Goal: Task Accomplishment & Management: Use online tool/utility

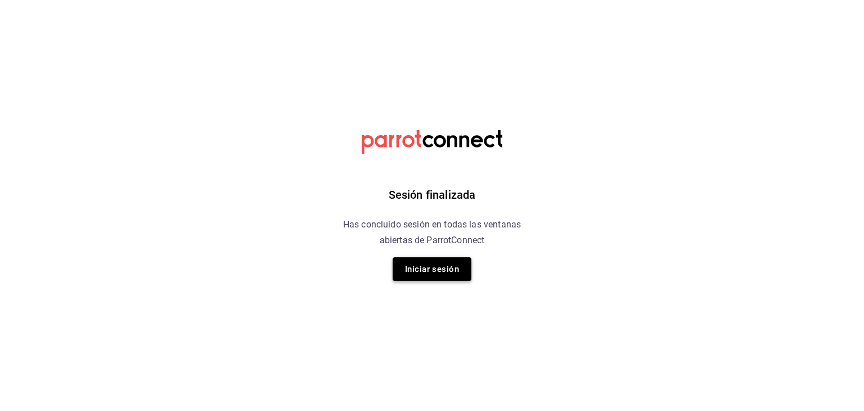
click at [440, 269] on button "Iniciar sesión" at bounding box center [432, 269] width 79 height 24
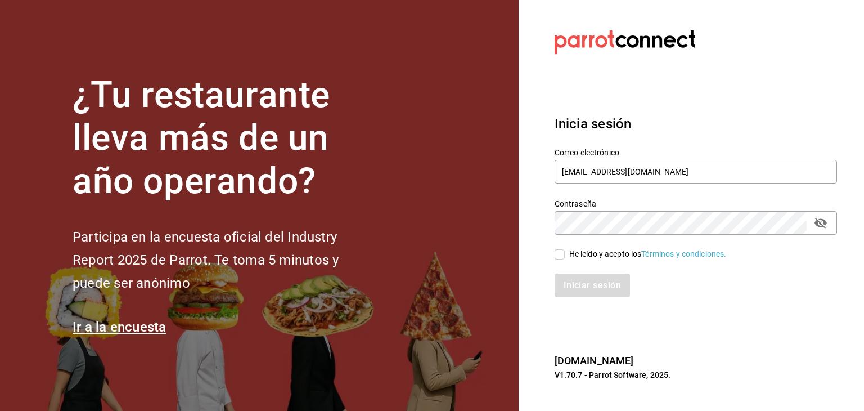
click at [556, 253] on input "He leído y acepto los Términos y condiciones." at bounding box center [560, 254] width 10 height 10
checkbox input "true"
click at [583, 282] on button "Iniciar sesión" at bounding box center [593, 285] width 77 height 24
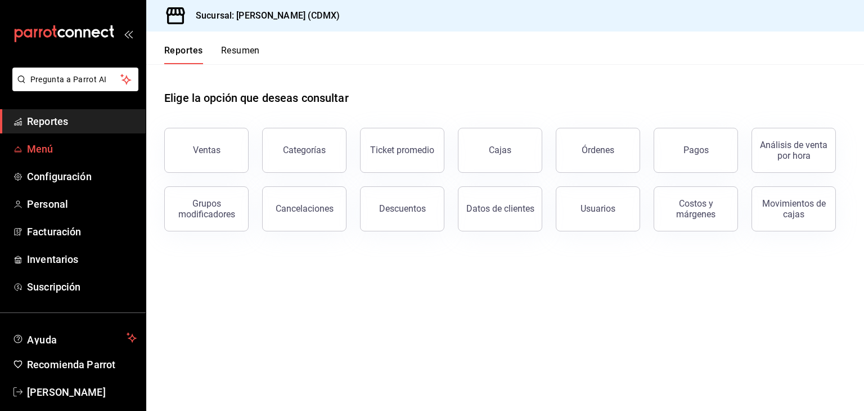
click at [68, 157] on link "Menú" at bounding box center [73, 149] width 146 height 24
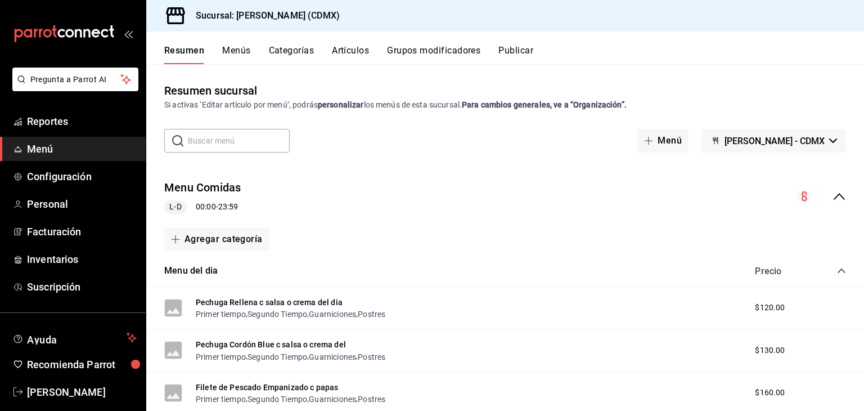
click at [838, 270] on icon "collapse-category-row" at bounding box center [841, 270] width 7 height 5
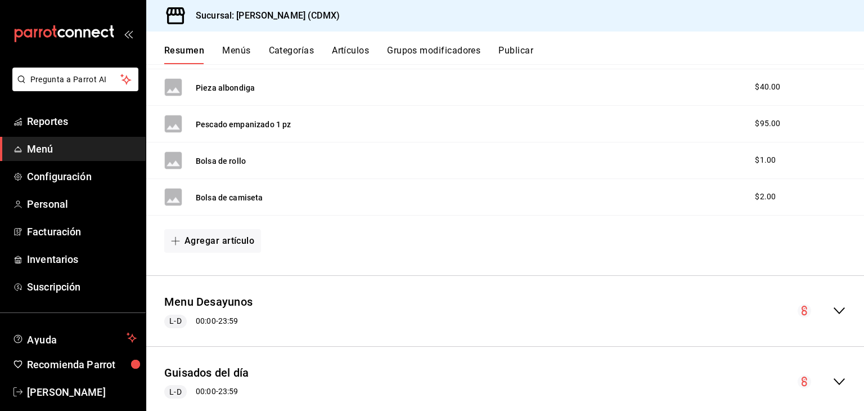
scroll to position [1382, 0]
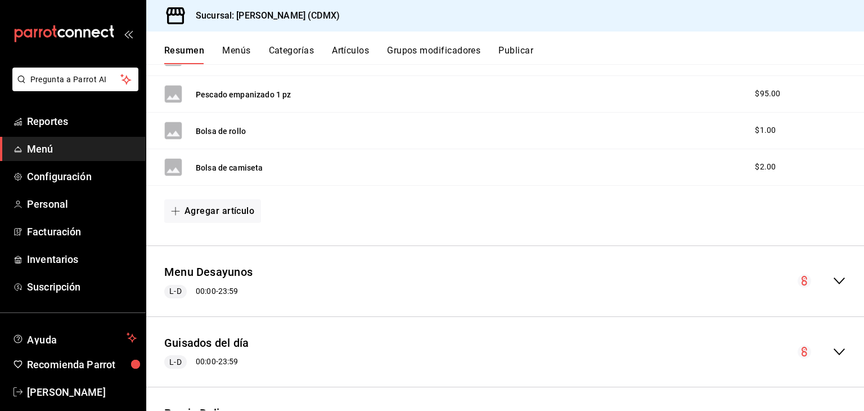
click at [833, 281] on icon "collapse-menu-row" at bounding box center [840, 281] width 14 height 14
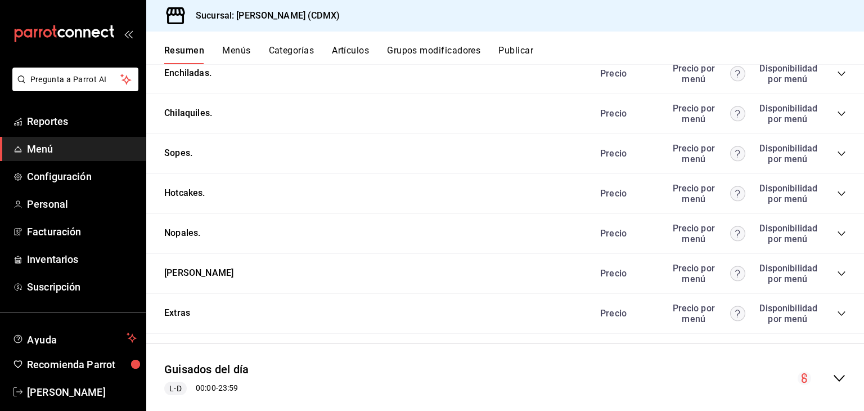
scroll to position [2212, 0]
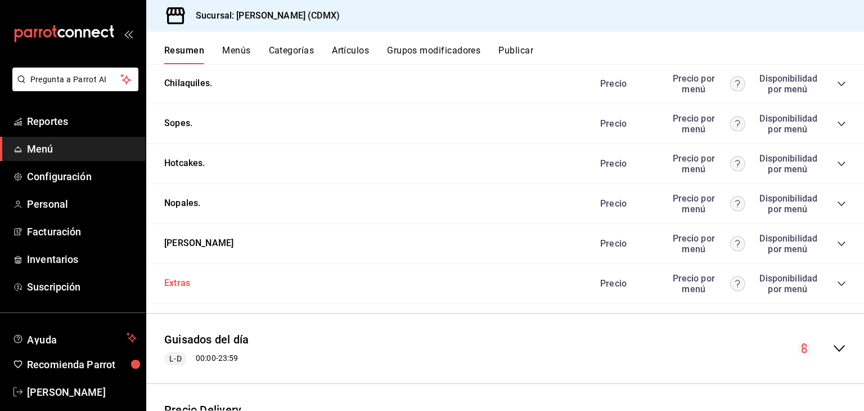
click at [177, 284] on button "Extras" at bounding box center [177, 283] width 26 height 13
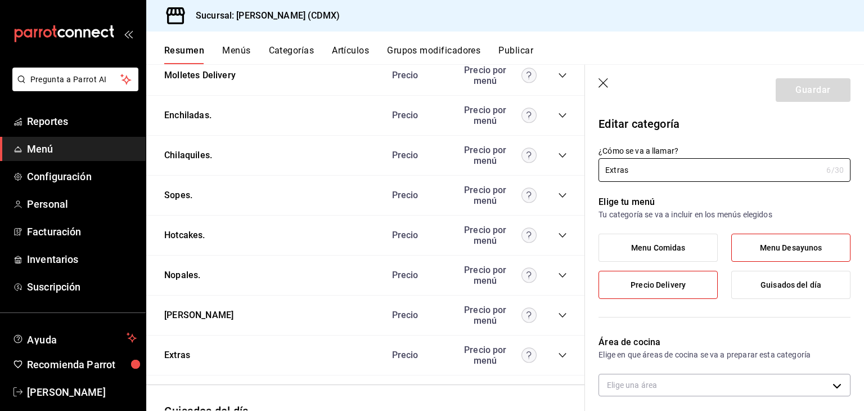
type input "ec90d363-f09b-4492-8c70-0885352eaa45,e4bfd1eb-e880-4fc9-ae71-a4fac219b10f"
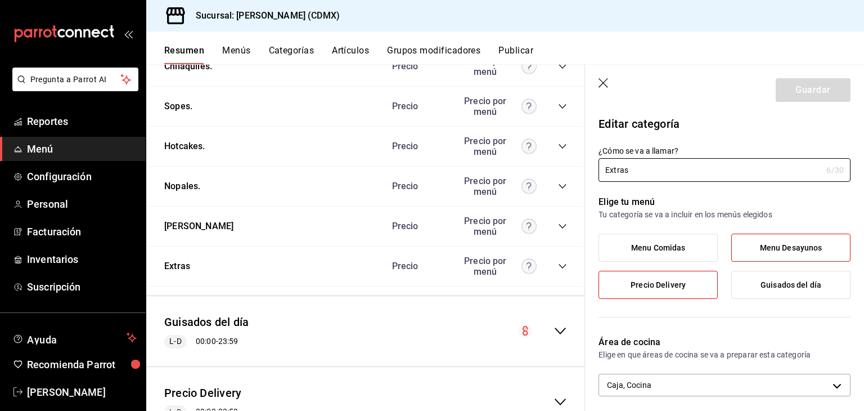
scroll to position [2349, 0]
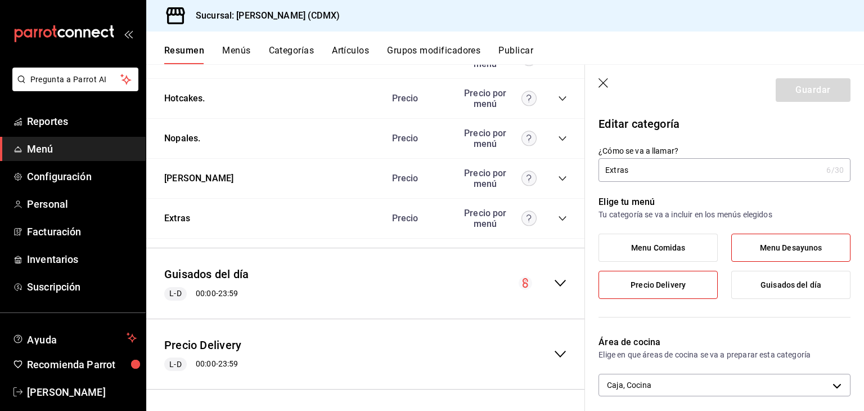
click at [605, 84] on icon "button" at bounding box center [604, 83] width 11 height 11
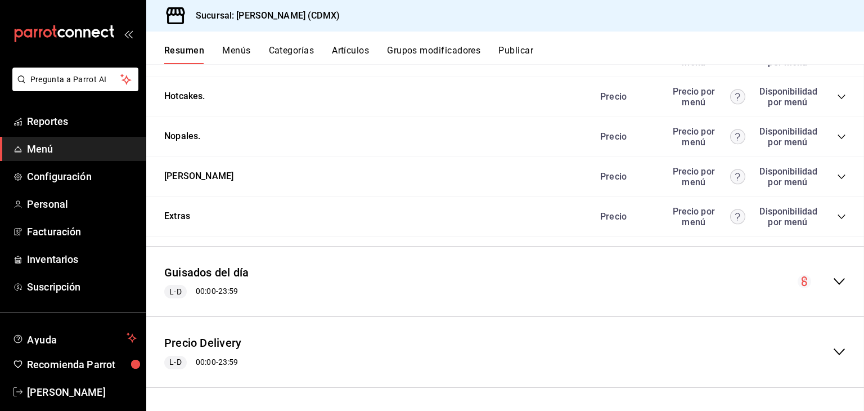
scroll to position [2276, 0]
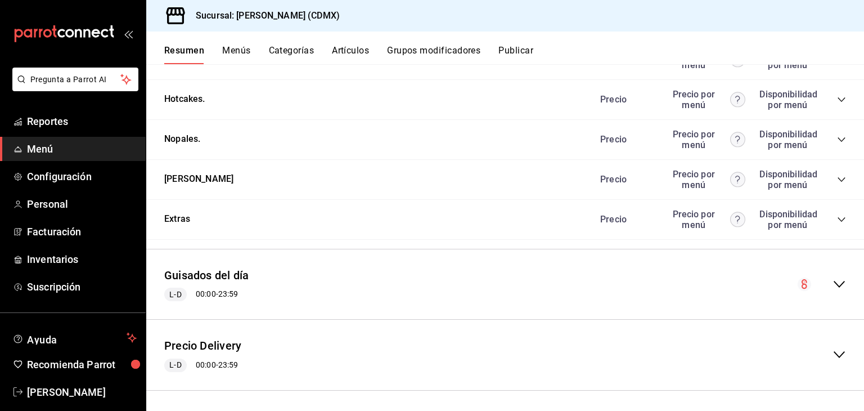
click at [837, 215] on icon "collapse-category-row" at bounding box center [841, 219] width 9 height 9
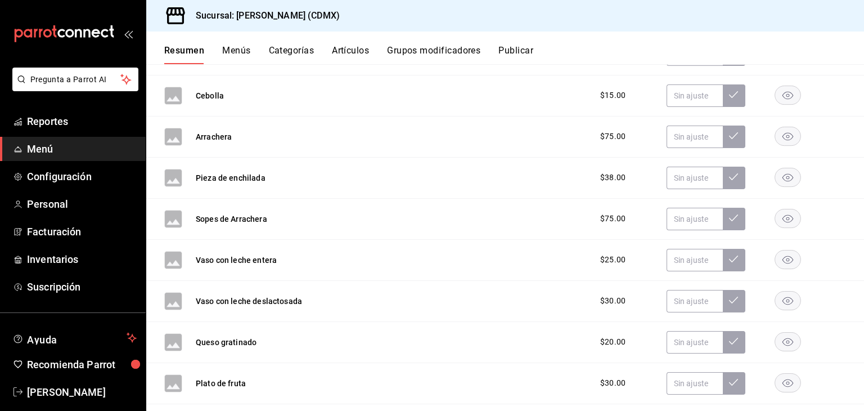
scroll to position [3596, 0]
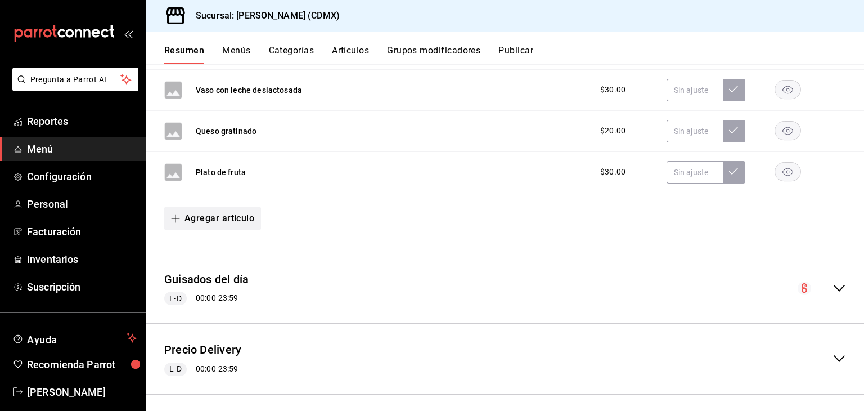
click at [226, 211] on button "Agregar artículo" at bounding box center [212, 218] width 97 height 24
click at [201, 269] on li "Artículo nuevo" at bounding box center [208, 270] width 88 height 28
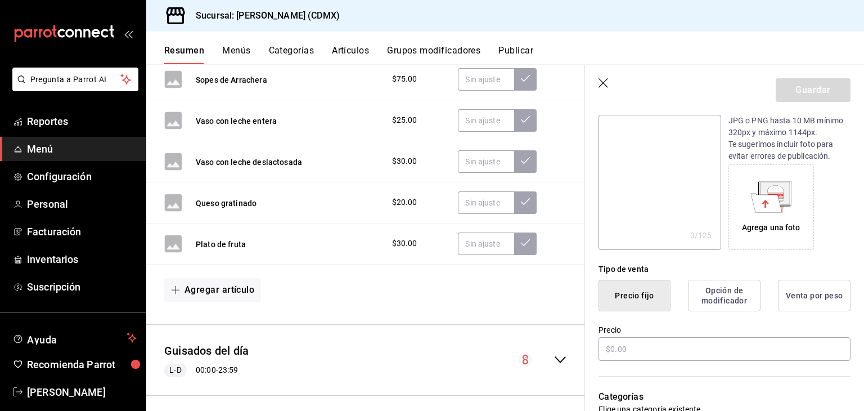
scroll to position [128, 0]
type input "Carga extra de cafe"
click at [632, 345] on input "text" at bounding box center [725, 347] width 252 height 24
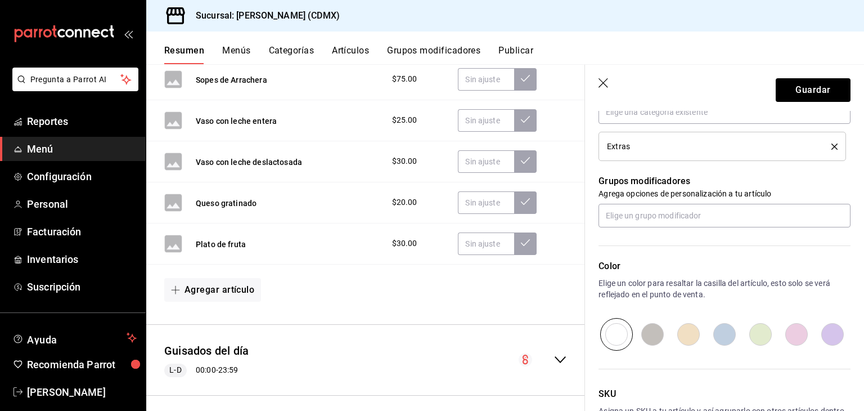
scroll to position [444, 0]
type input "$20.00"
click at [816, 94] on button "Guardar" at bounding box center [813, 90] width 75 height 24
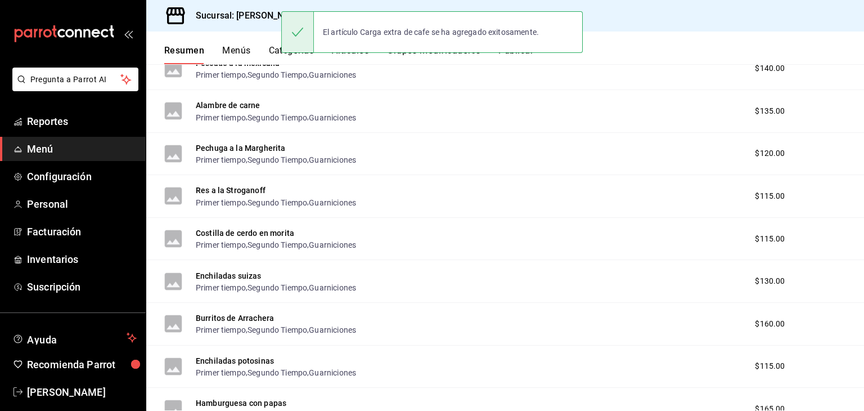
scroll to position [387, 0]
